Goal: Communication & Community: Answer question/provide support

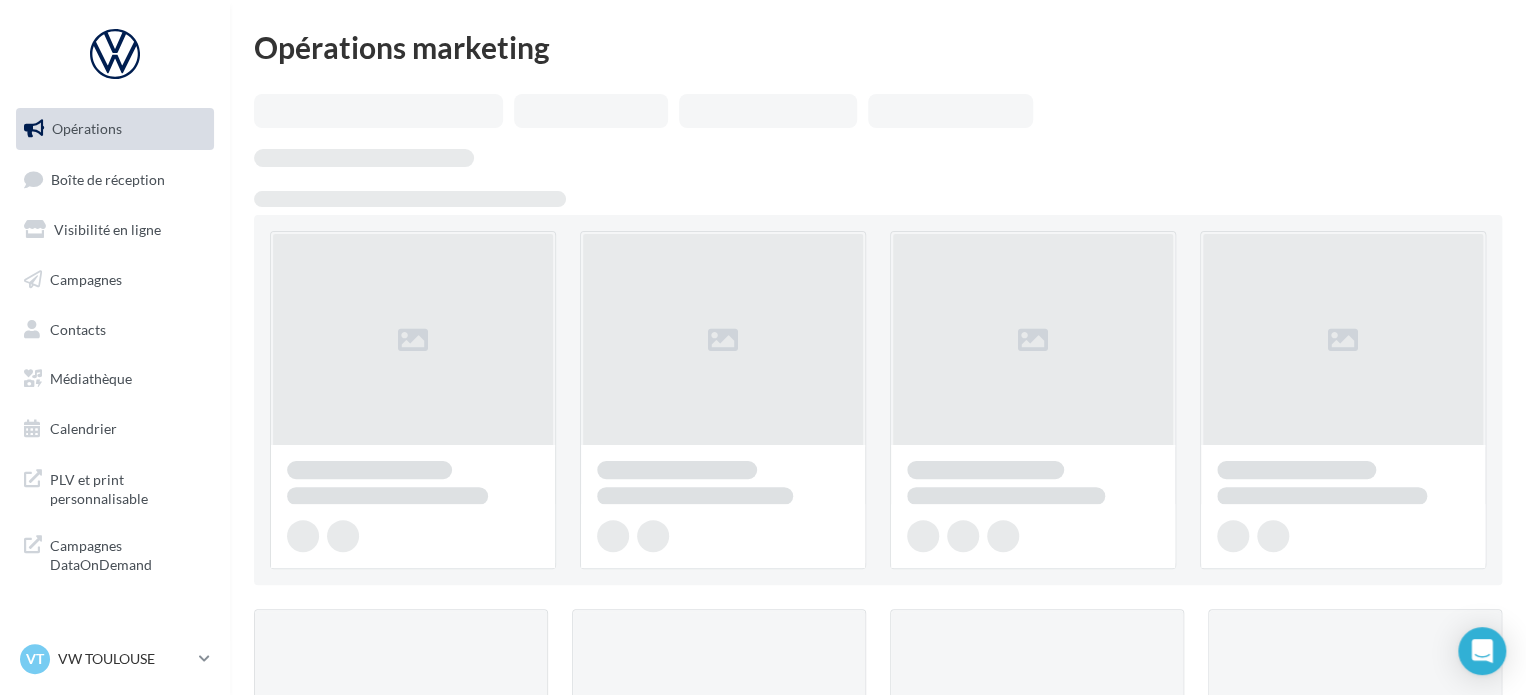
click at [136, 155] on ul "Opérations Boîte de réception Visibilité en ligne Campagnes Contacts Médiathèqu…" at bounding box center [115, 279] width 214 height 358
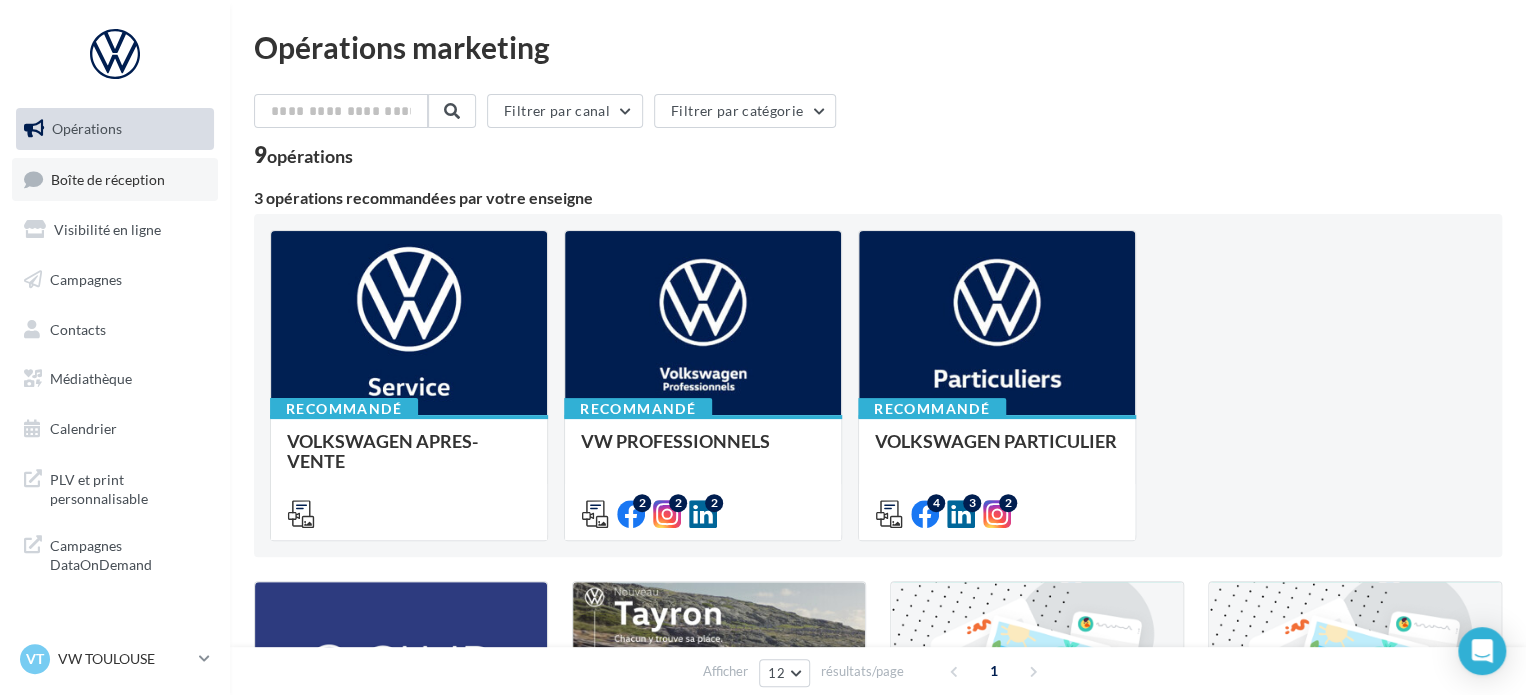
click at [128, 178] on span "Boîte de réception" at bounding box center [108, 178] width 114 height 17
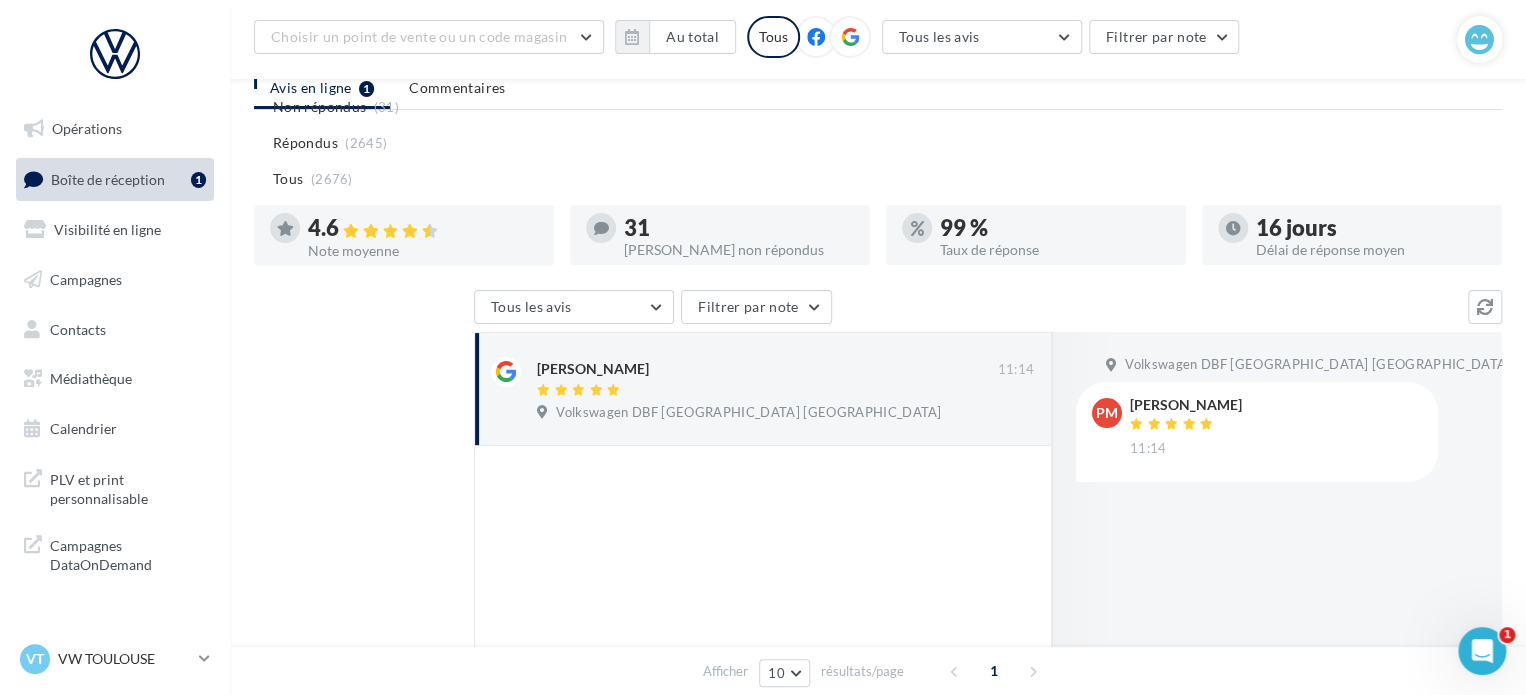
scroll to position [335, 0]
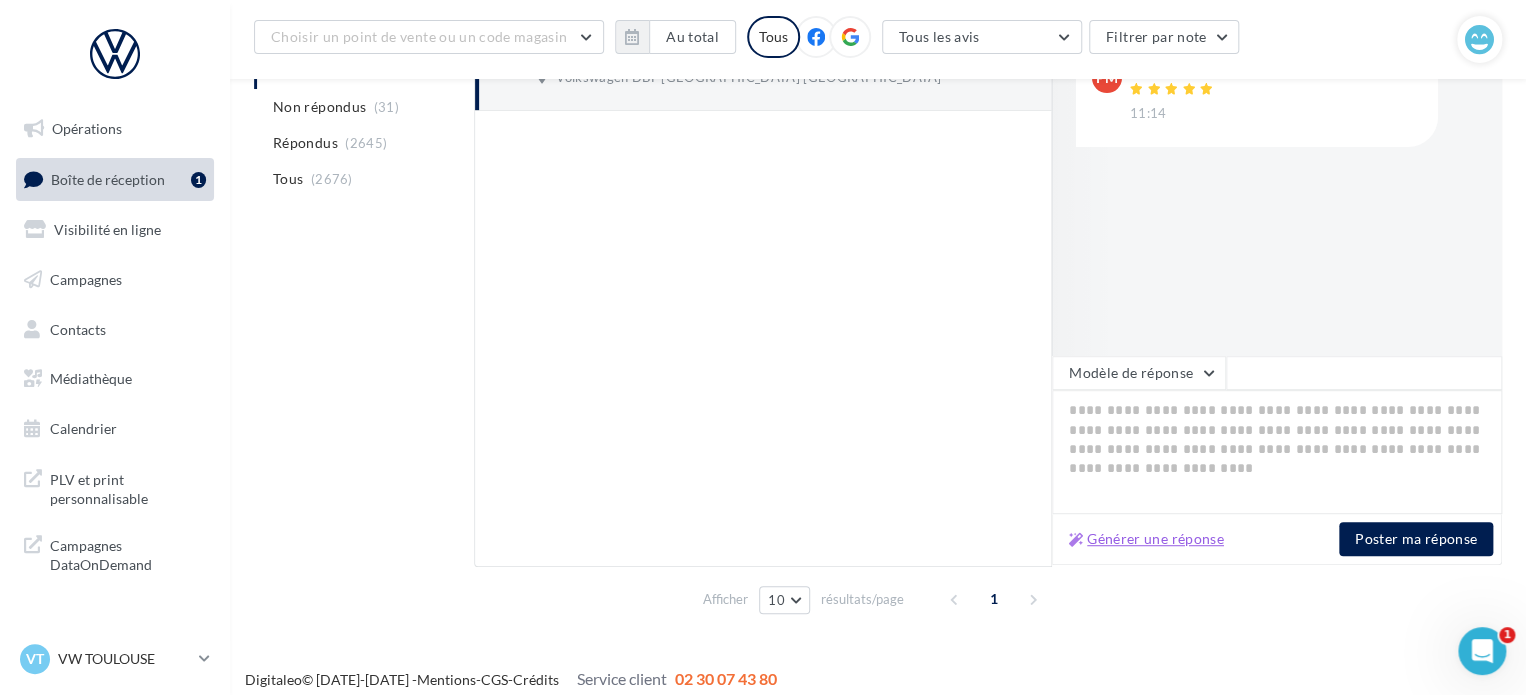
click at [1132, 540] on button "Générer une réponse" at bounding box center [1146, 539] width 171 height 24
type textarea "**********"
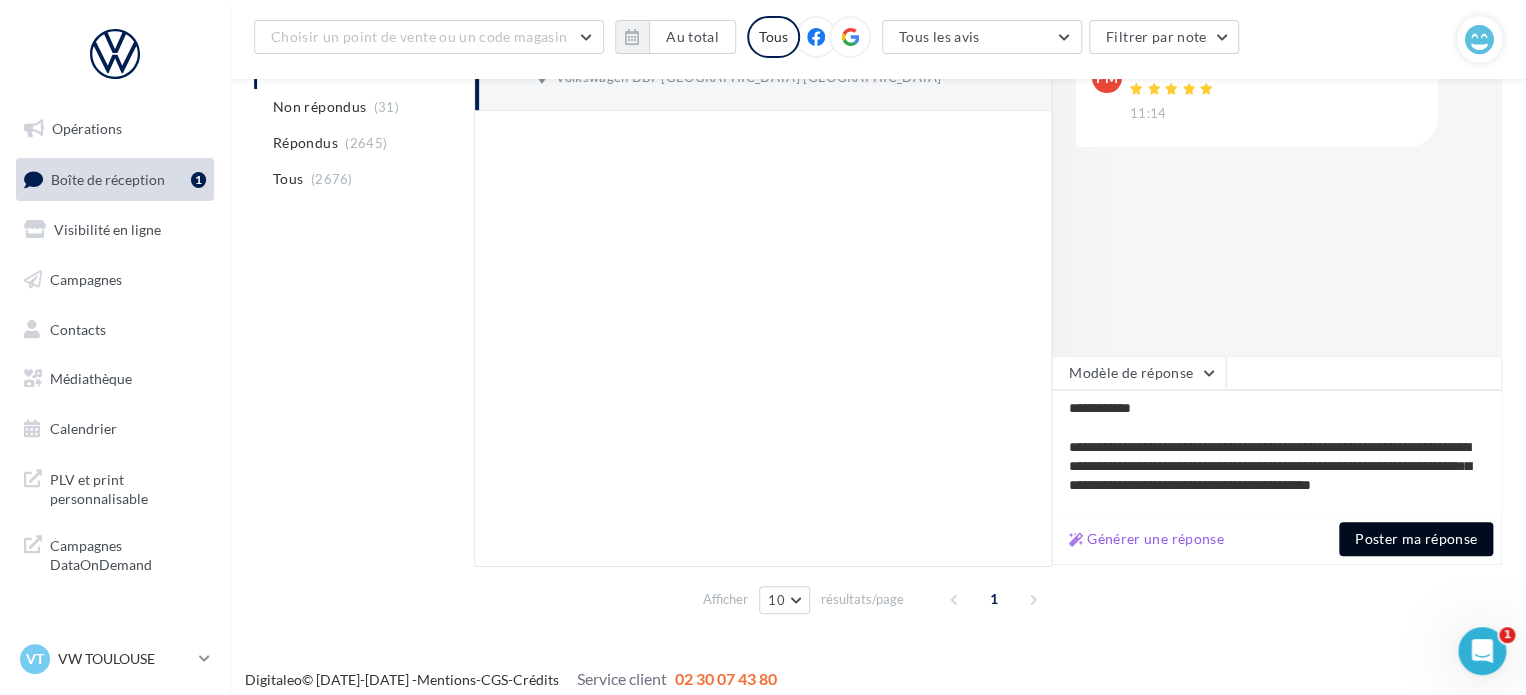
click at [1392, 539] on button "Poster ma réponse" at bounding box center [1416, 539] width 154 height 34
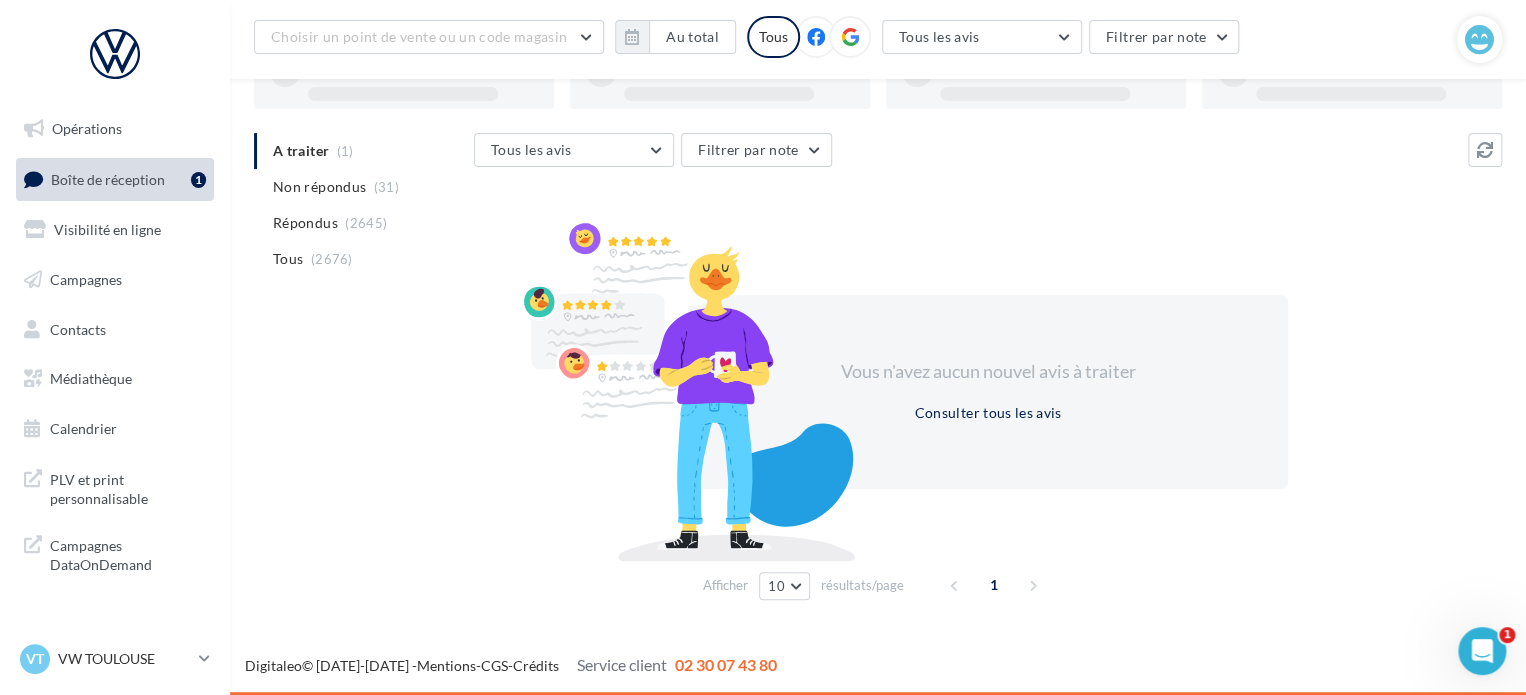
scroll to position [154, 0]
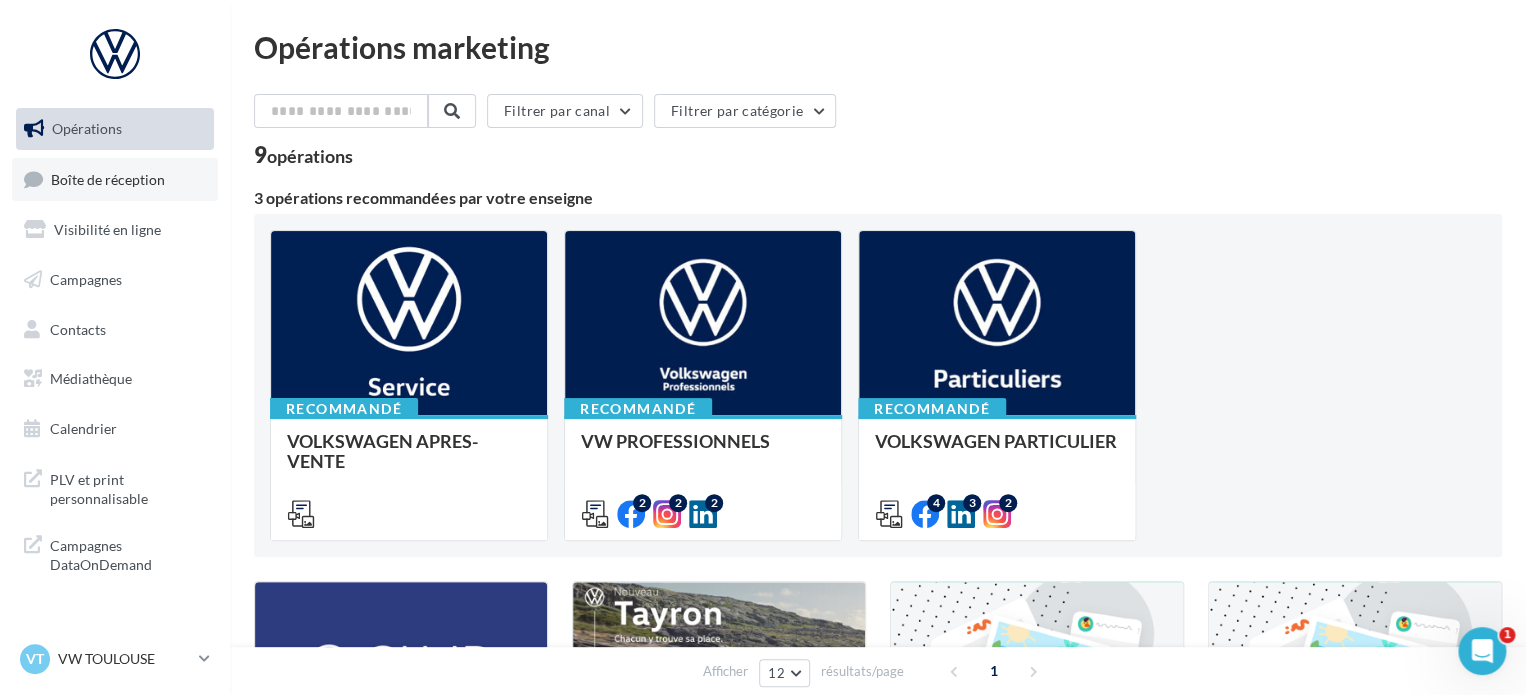
click at [132, 193] on link "Boîte de réception" at bounding box center [115, 179] width 206 height 43
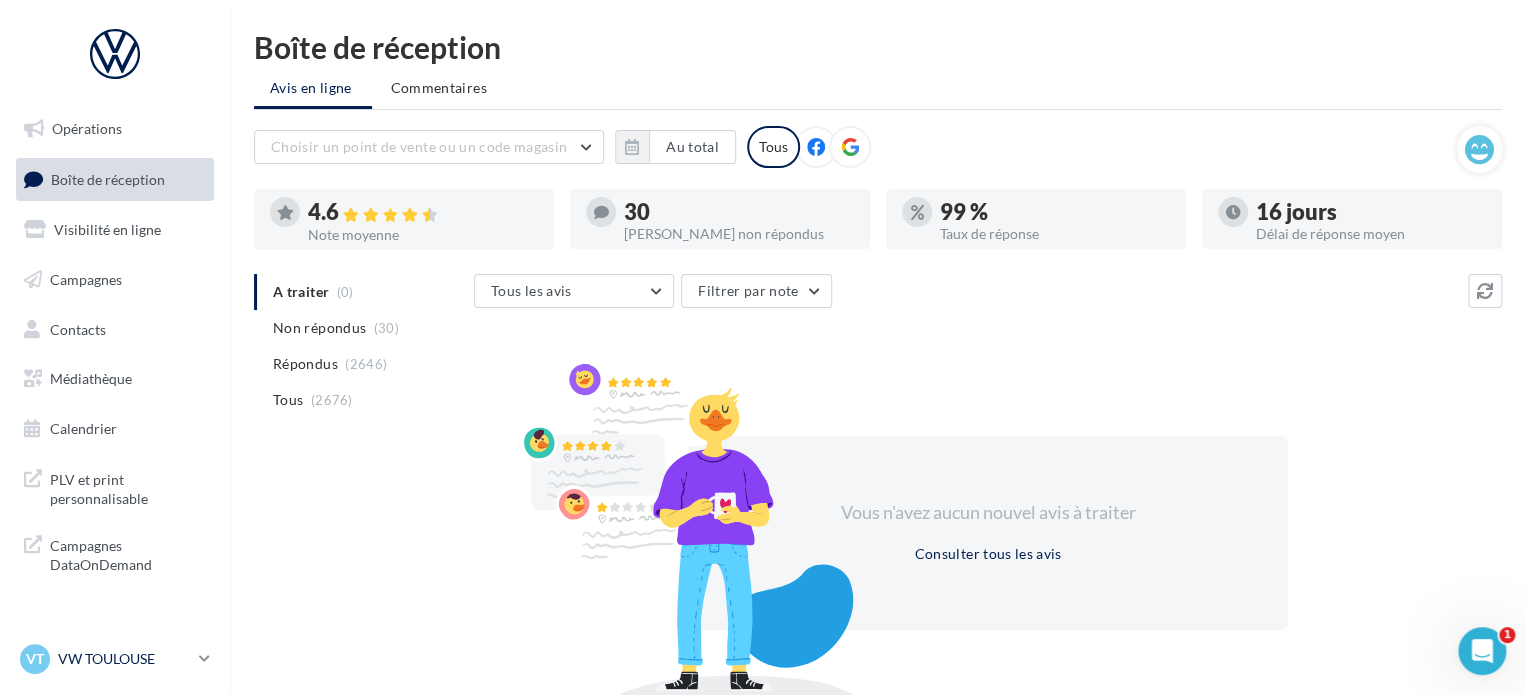
click at [50, 663] on div "VT VW TOULOUSE vw-cap-dup" at bounding box center [105, 659] width 171 height 30
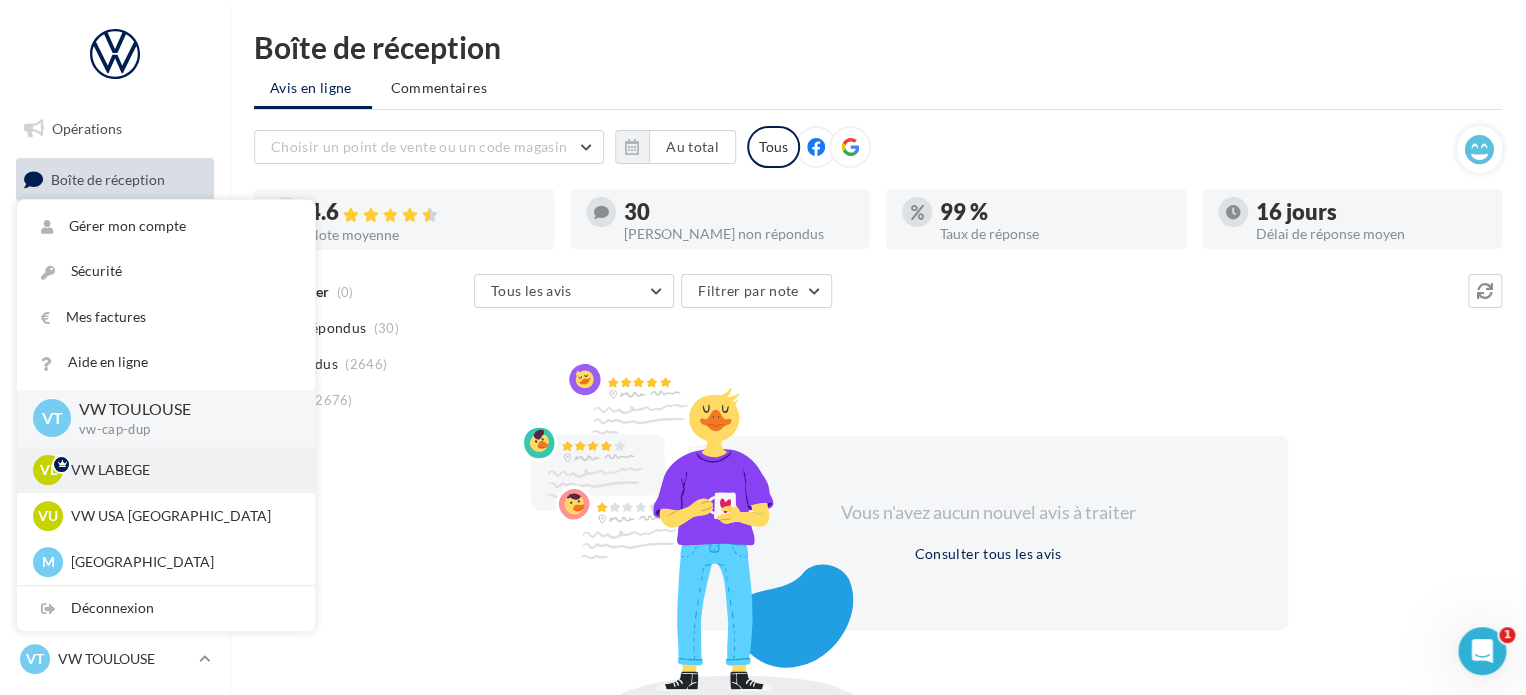
click at [133, 474] on p "VW LABEGE" at bounding box center [181, 470] width 220 height 20
